Goal: Use online tool/utility: Utilize a website feature to perform a specific function

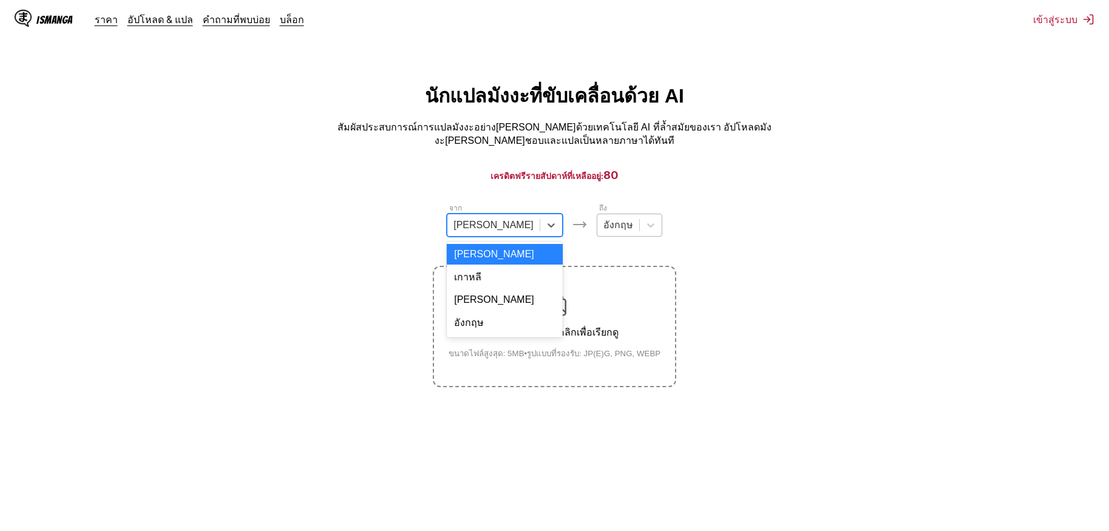
click at [603, 224] on div at bounding box center [618, 224] width 30 height 13
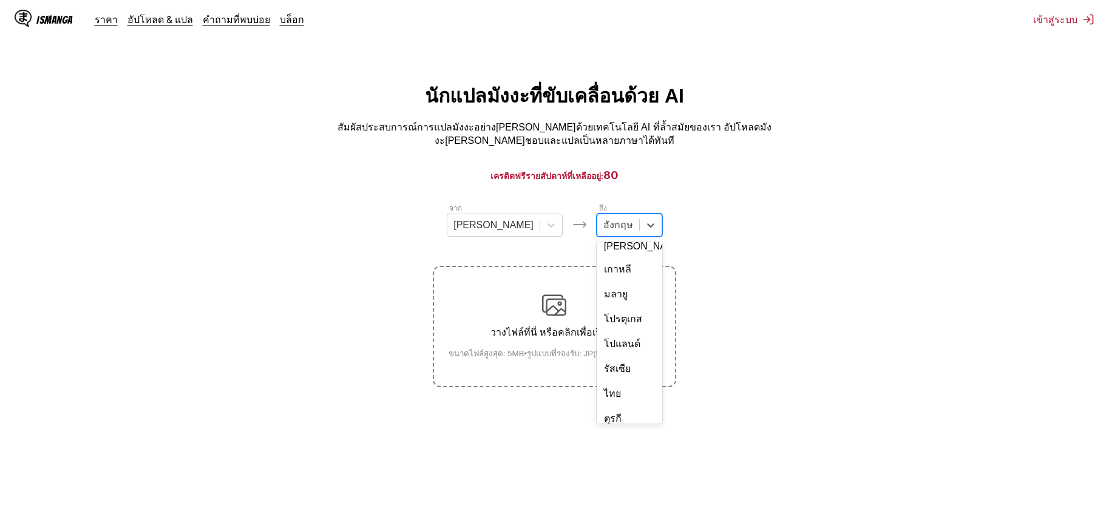
scroll to position [204, 0]
click at [608, 359] on div "ไทย" at bounding box center [629, 371] width 66 height 25
click at [544, 306] on img at bounding box center [554, 305] width 24 height 24
click at [0, 0] on input "วางไฟล์ที่นี่ หรือคลิกเพื่อเรียกดู ขนาดไฟล์สูงสุด: 5MB • รูปแบบที่รองรับ: JP(E)…" at bounding box center [0, 0] width 0 height 0
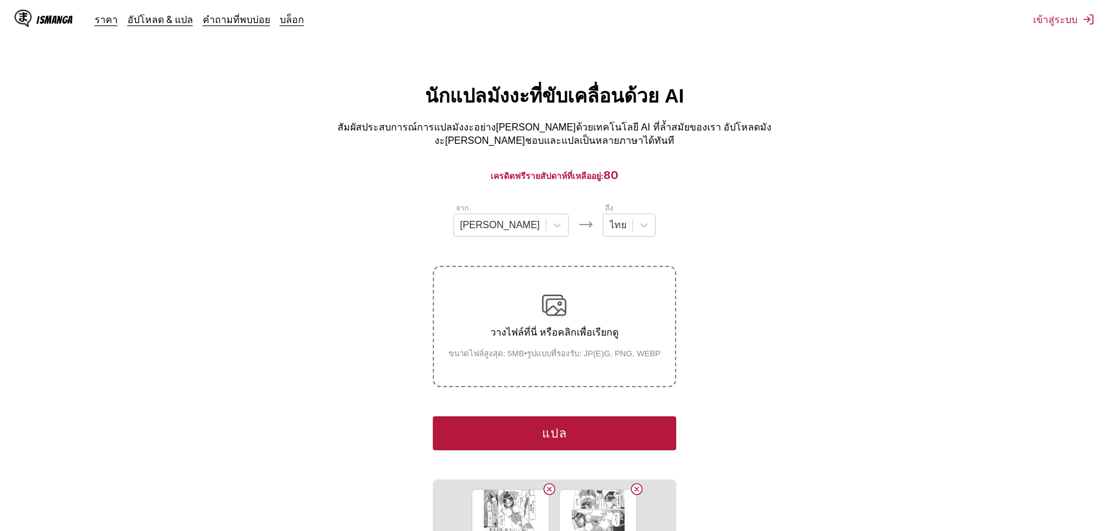
scroll to position [182, 0]
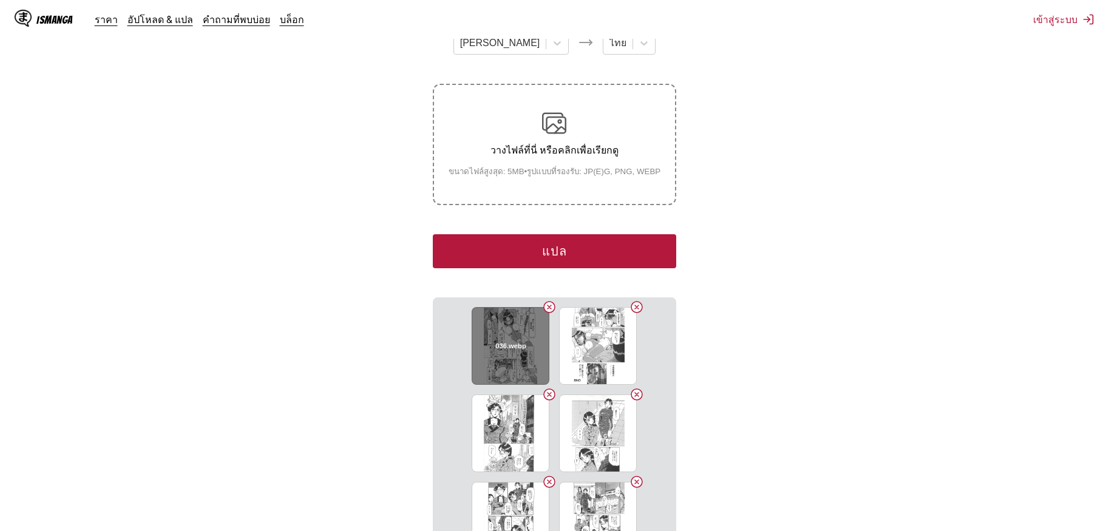
click at [542, 300] on button "Delete image" at bounding box center [549, 307] width 15 height 15
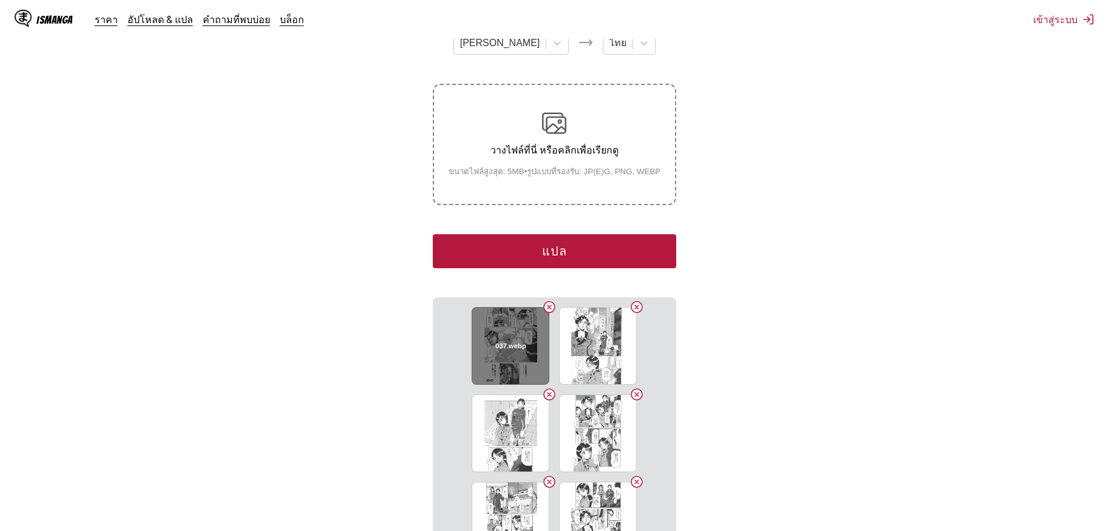
click at [542, 300] on button "Delete image" at bounding box center [549, 307] width 15 height 15
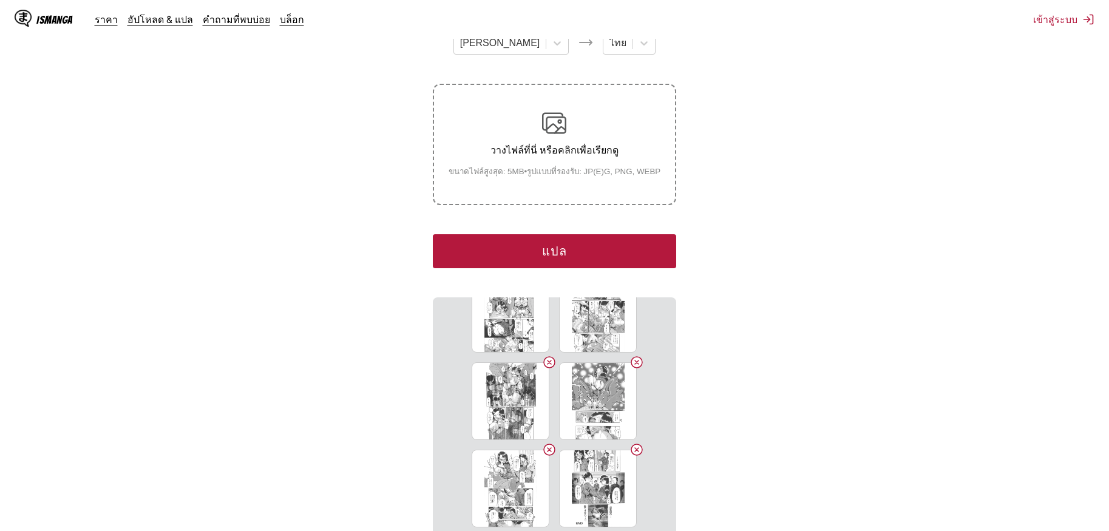
scroll to position [553, 0]
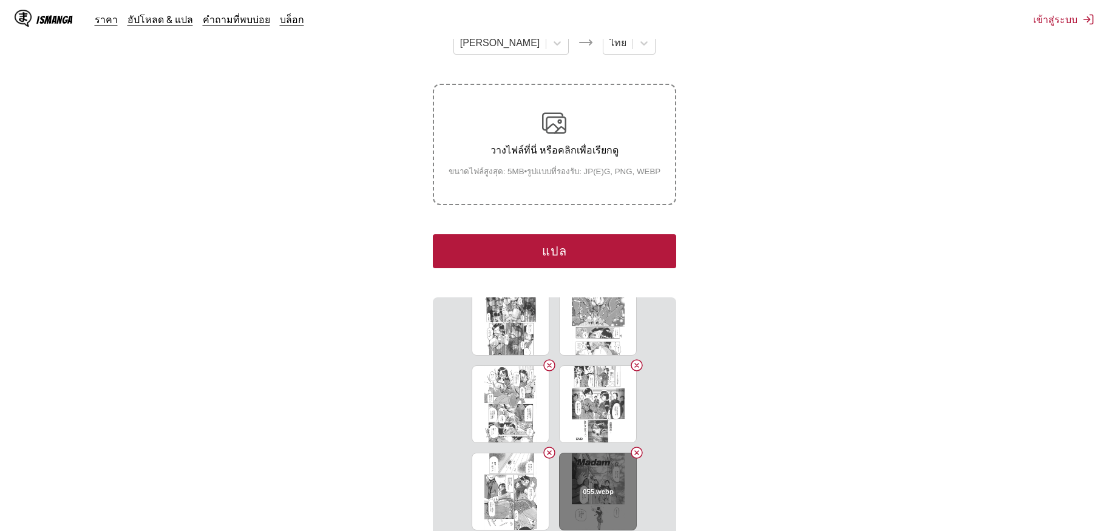
click at [630, 445] on button "Delete image" at bounding box center [636, 452] width 15 height 15
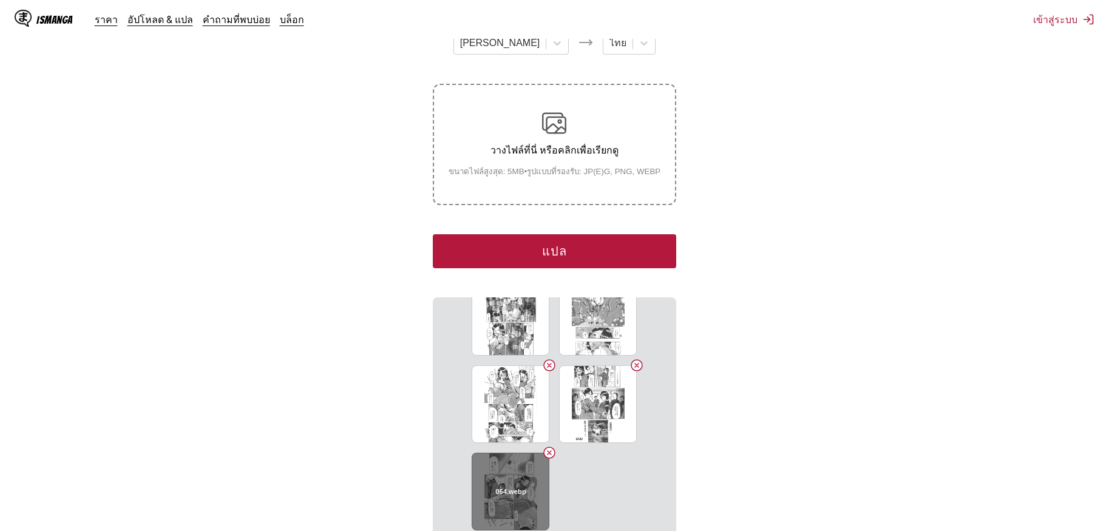
click at [547, 445] on button "Delete image" at bounding box center [549, 452] width 15 height 15
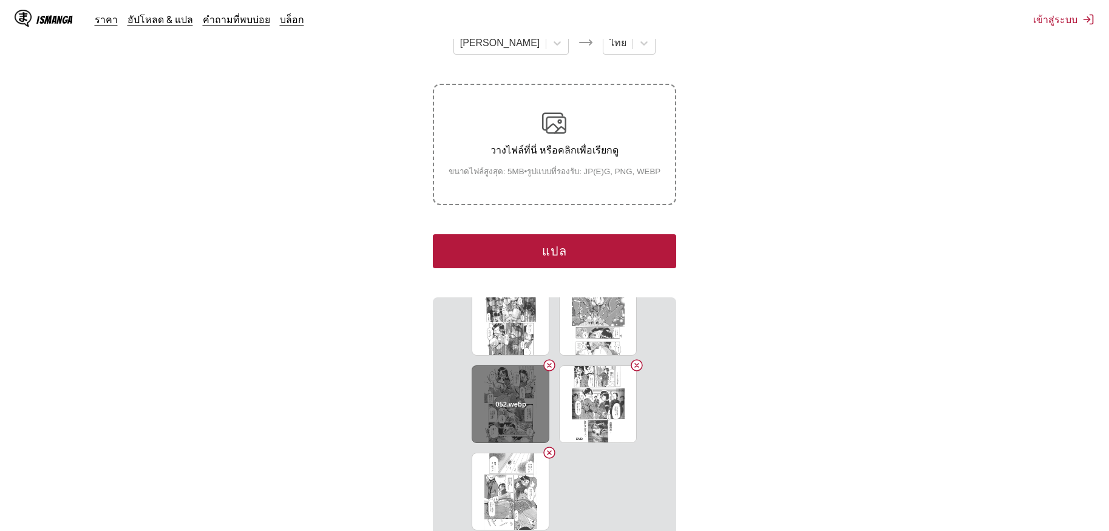
scroll to position [466, 0]
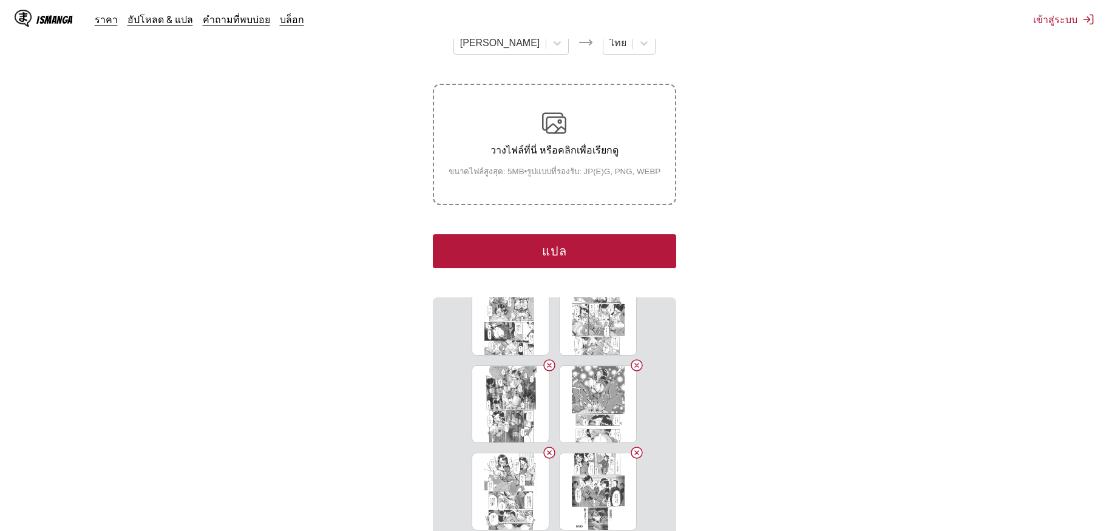
click at [569, 240] on button "แปล" at bounding box center [554, 251] width 243 height 34
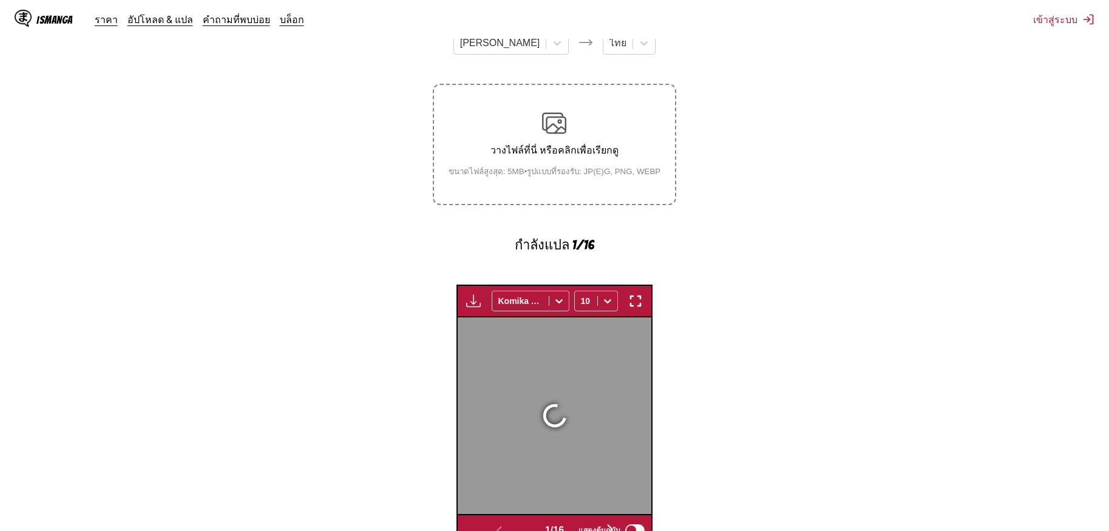
scroll to position [362, 0]
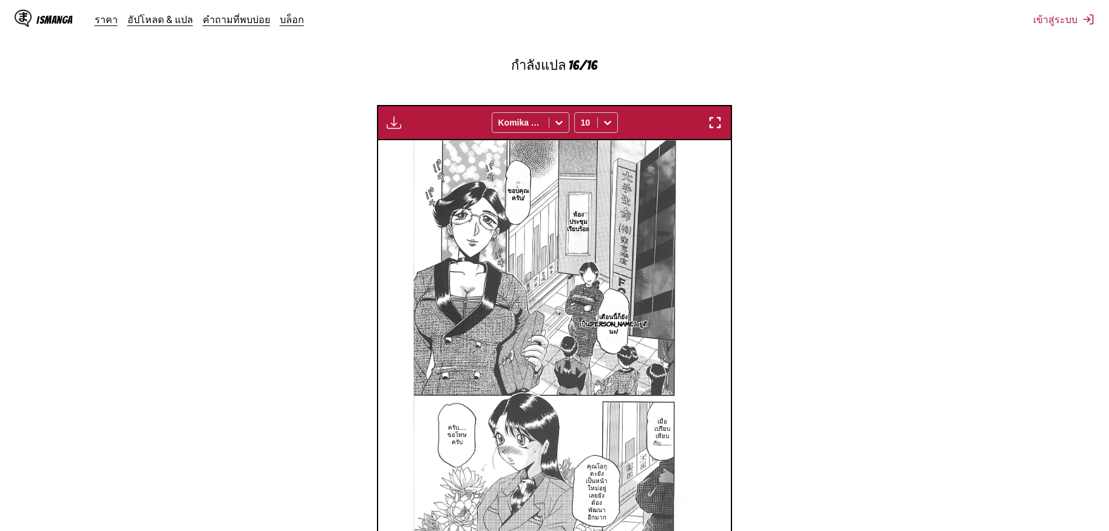
click at [724, 115] on button "button" at bounding box center [715, 123] width 22 height 16
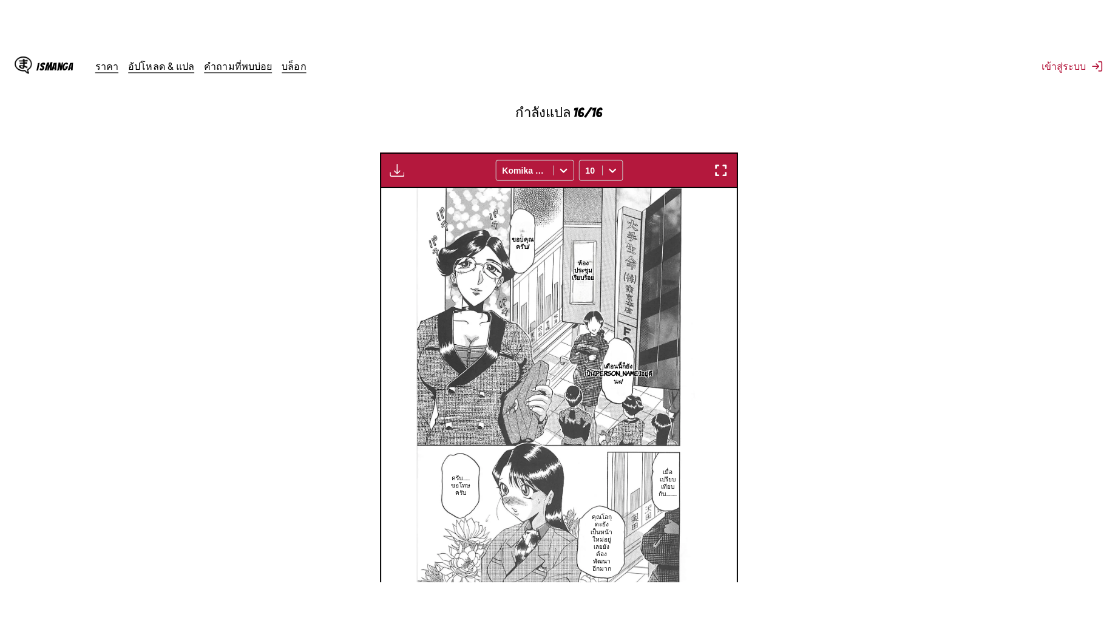
scroll to position [130, 0]
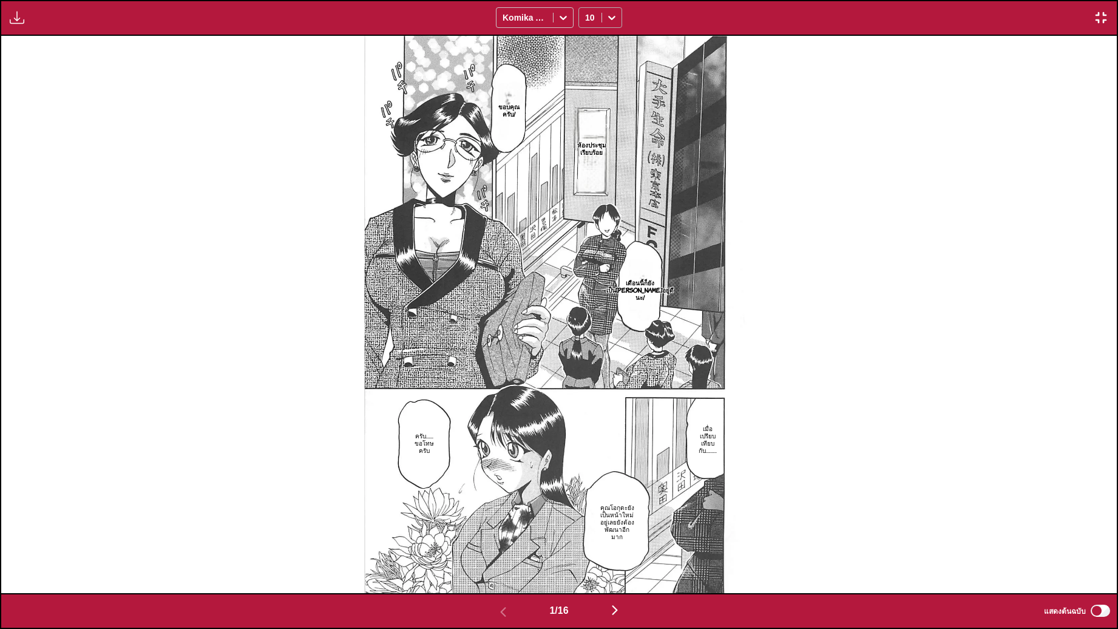
click at [582, 25] on div "10" at bounding box center [590, 17] width 22 height 17
click at [593, 122] on div "14" at bounding box center [600, 117] width 44 height 18
click at [544, 21] on div at bounding box center [524, 18] width 44 height 12
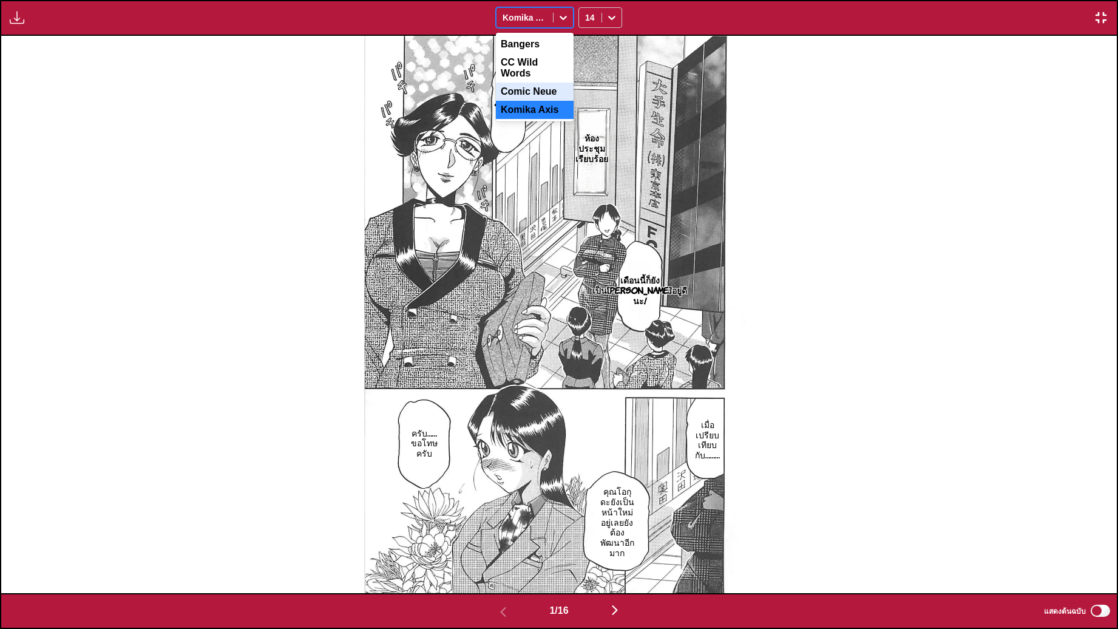
click at [537, 83] on div "Comic Neue" at bounding box center [535, 92] width 78 height 18
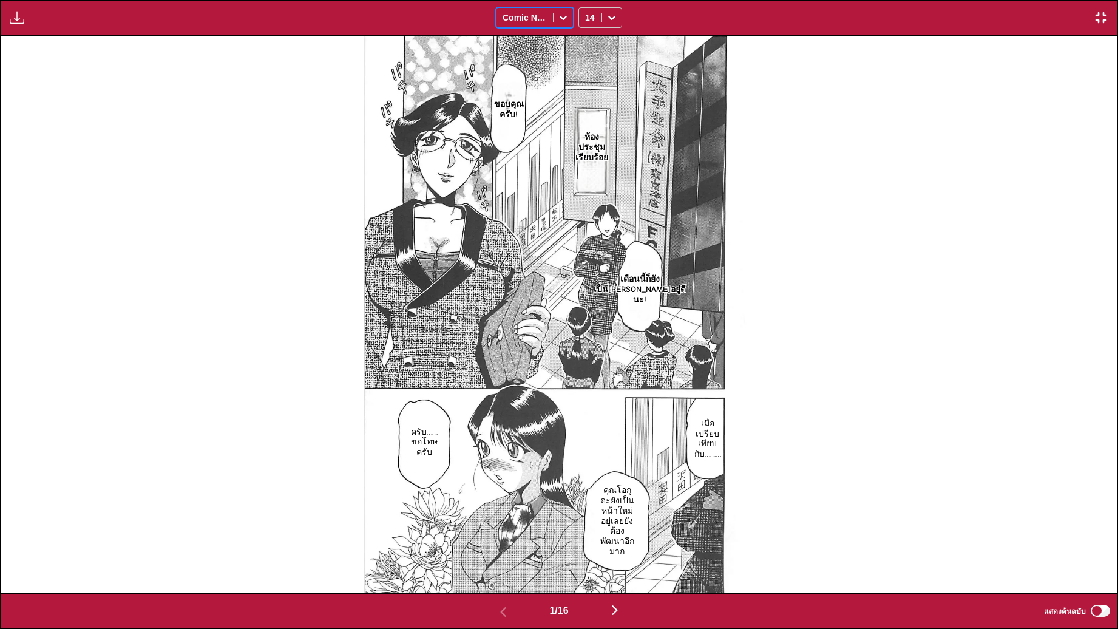
click at [541, 18] on div at bounding box center [524, 18] width 44 height 12
click at [541, 53] on div "Bangers" at bounding box center [535, 44] width 78 height 18
click at [547, 22] on div "Bangers" at bounding box center [524, 17] width 56 height 17
click at [541, 59] on div "CC Wild Words" at bounding box center [535, 67] width 78 height 29
click at [550, 15] on div "CC Wild Words" at bounding box center [524, 17] width 56 height 17
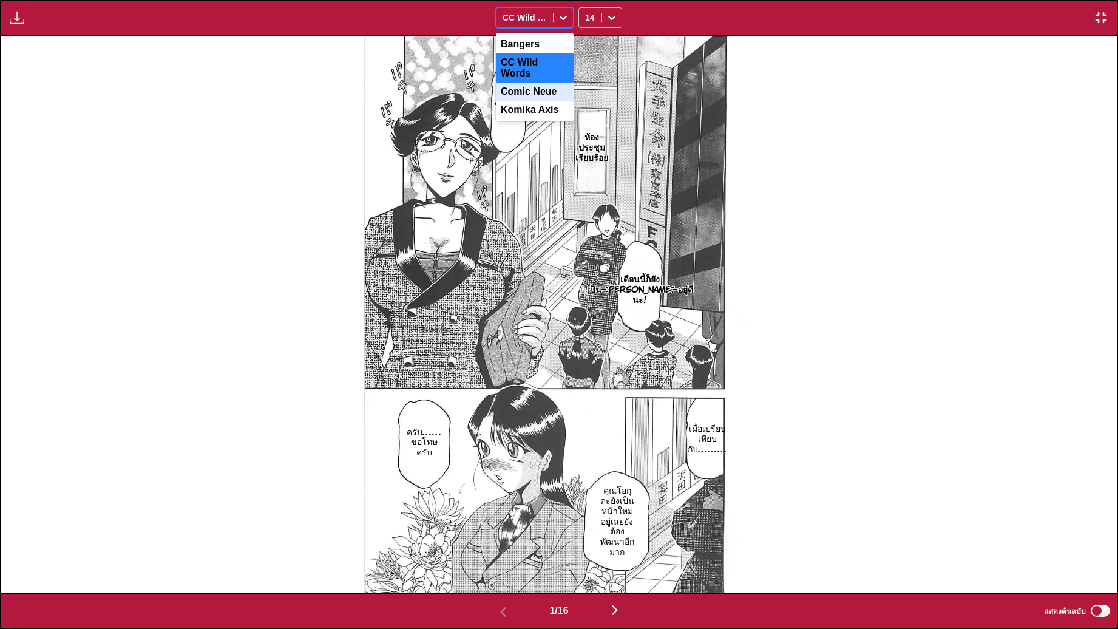
click at [545, 83] on div "Comic Neue" at bounding box center [535, 92] width 78 height 18
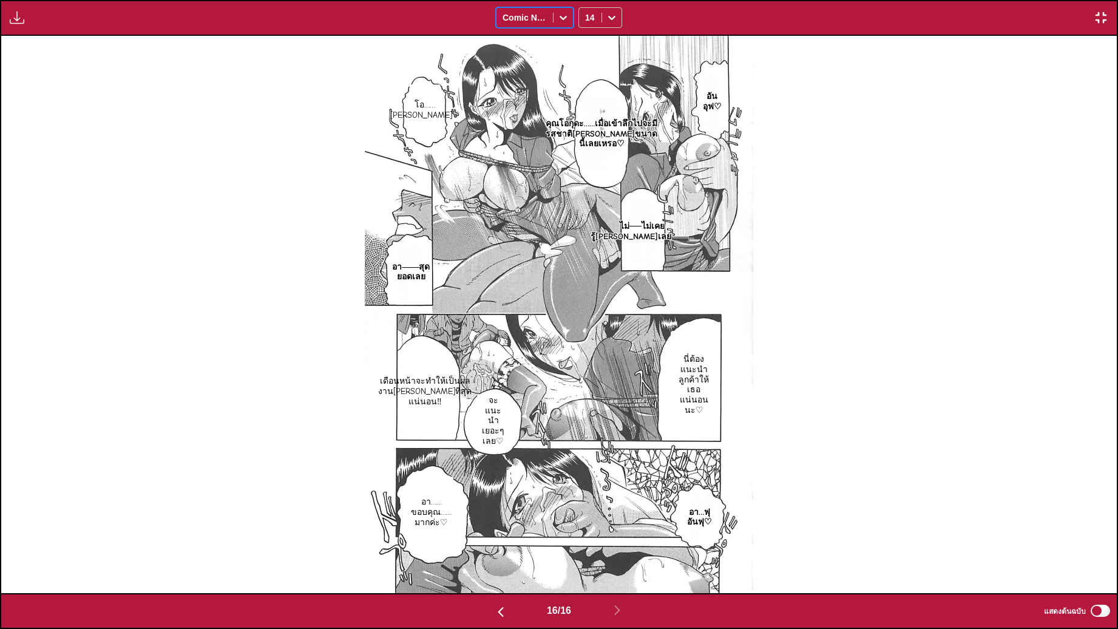
scroll to position [0, 16728]
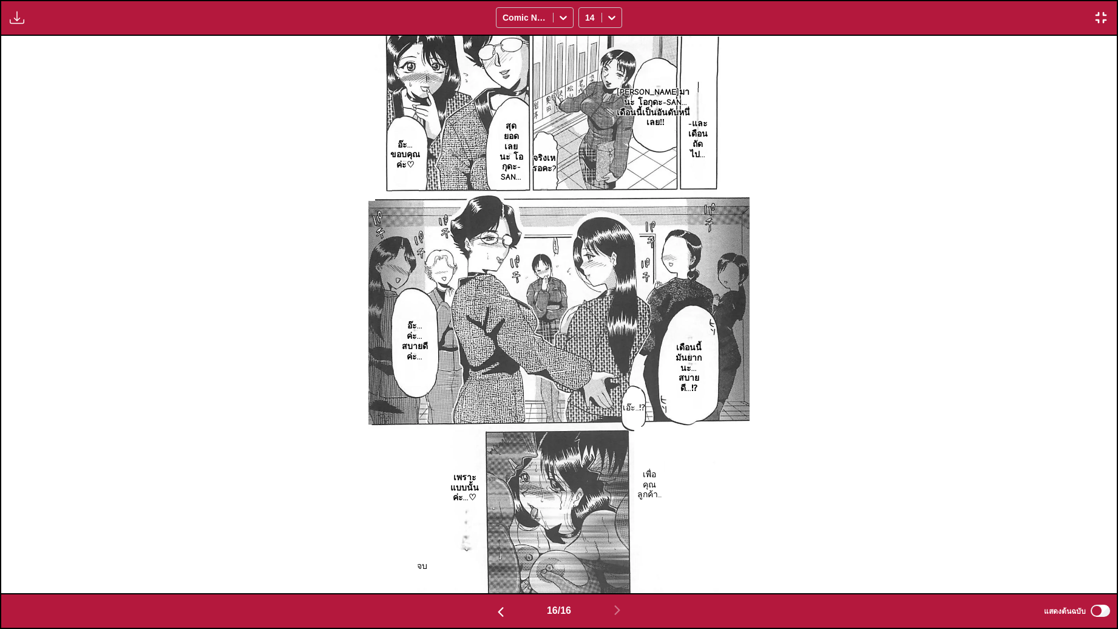
click at [1108, 0] on div "มีให้สำหรับผู้ใช้พรีเมียมเท่านั้น Comic Neue 14" at bounding box center [559, 18] width 1118 height 36
click at [1108, 25] on button "button" at bounding box center [1101, 18] width 22 height 16
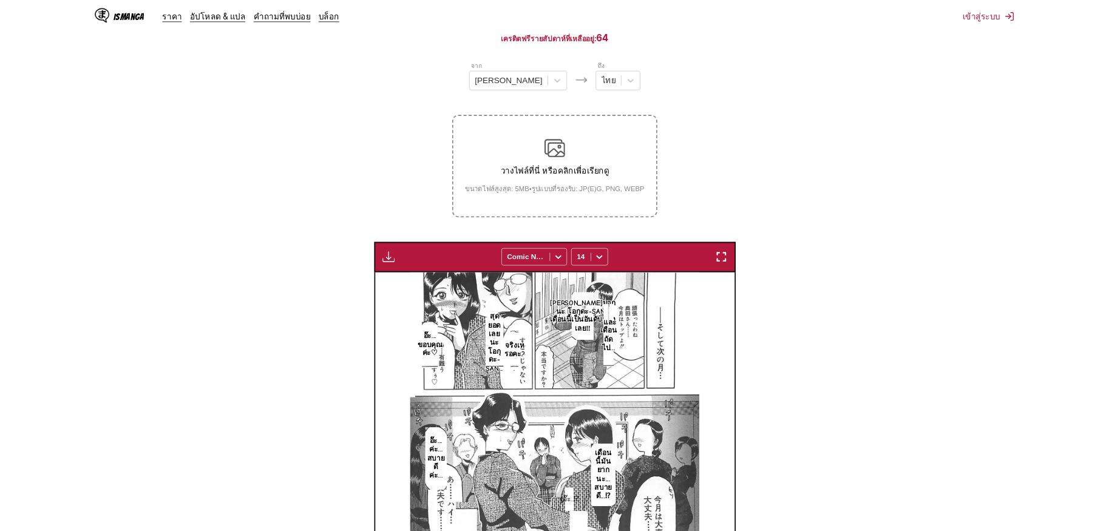
scroll to position [0, 5281]
